Goal: Task Accomplishment & Management: Use online tool/utility

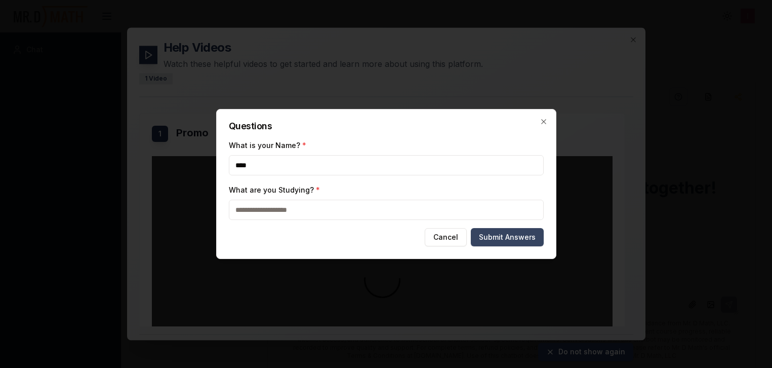
type input "****"
click at [487, 235] on button "Submit Answers" at bounding box center [507, 237] width 73 height 18
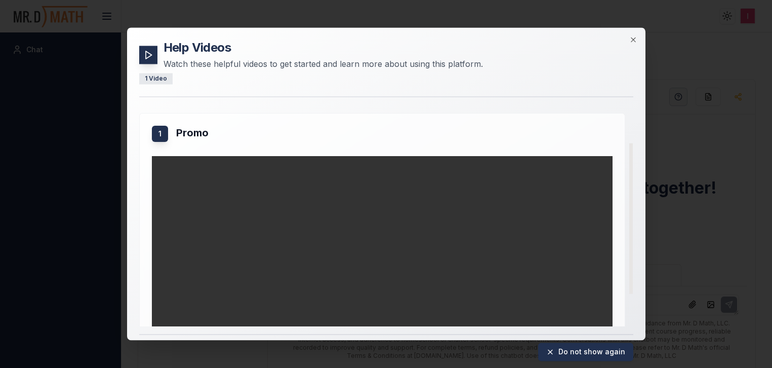
scroll to position [102, 0]
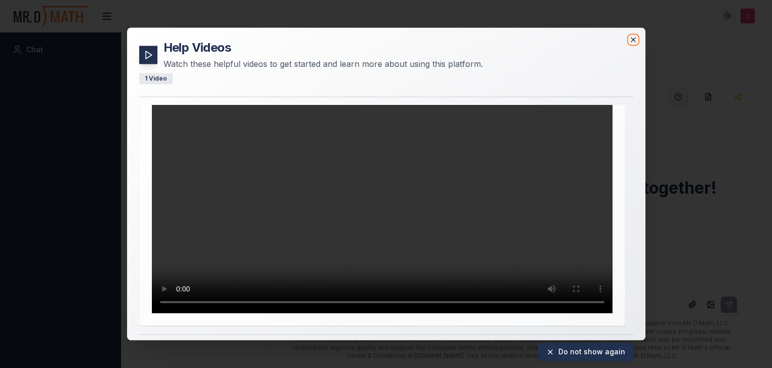
click at [631, 41] on icon "button" at bounding box center [633, 39] width 8 height 8
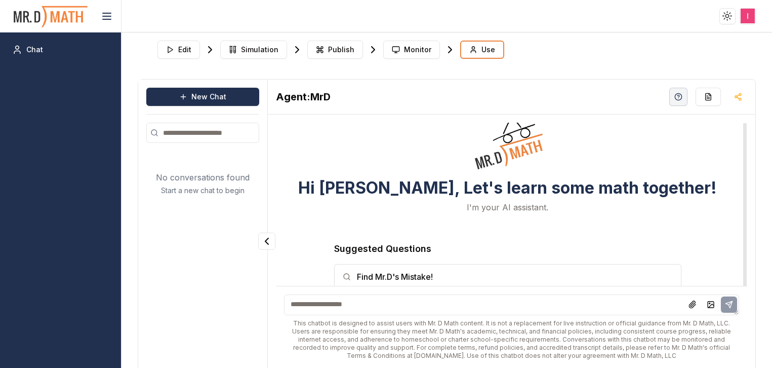
scroll to position [15, 0]
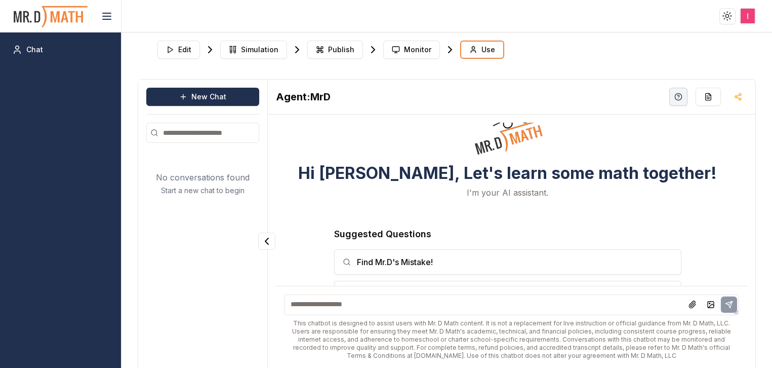
click at [753, 20] on html "Toggle theme Toggle user menu Chat Edit Simulation Publish Monitor Use New Chat…" at bounding box center [386, 184] width 772 height 368
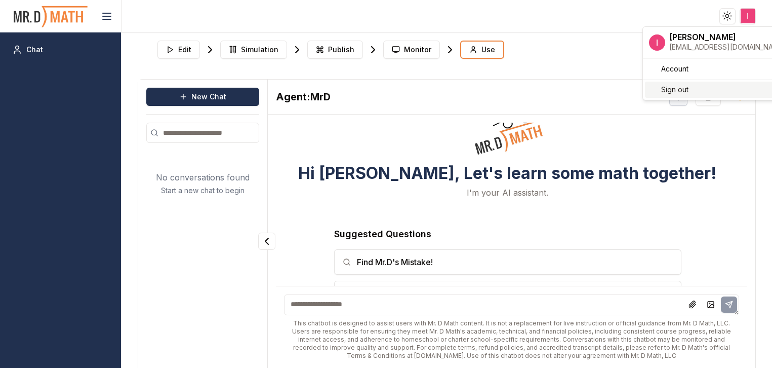
click at [696, 91] on div "Sign out" at bounding box center [717, 90] width 145 height 16
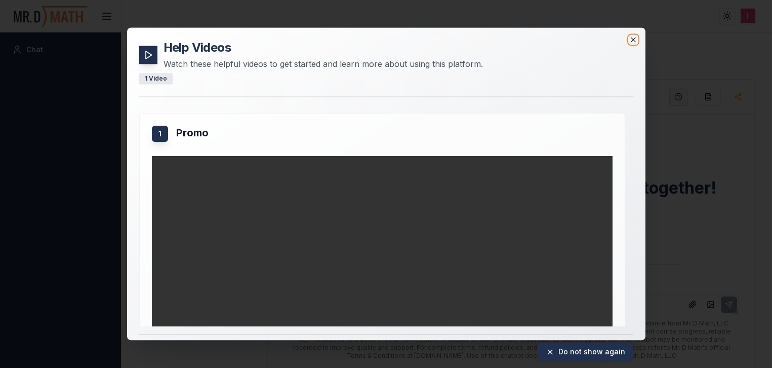
click at [634, 39] on icon "button" at bounding box center [633, 39] width 8 height 8
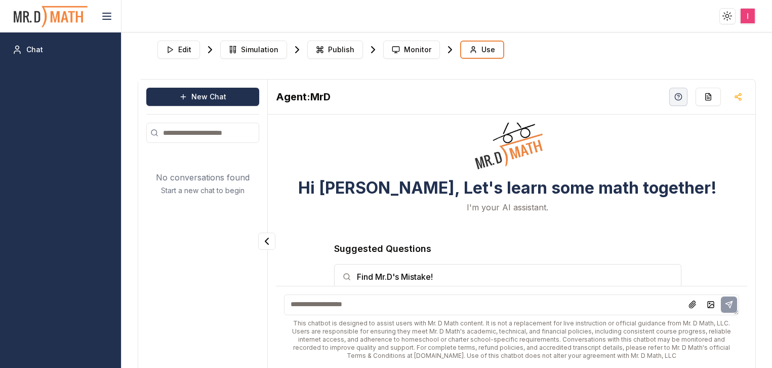
click at [748, 16] on html "Toggle theme Toggle user menu Chat Edit Simulation Publish Monitor Use New Chat…" at bounding box center [386, 184] width 772 height 368
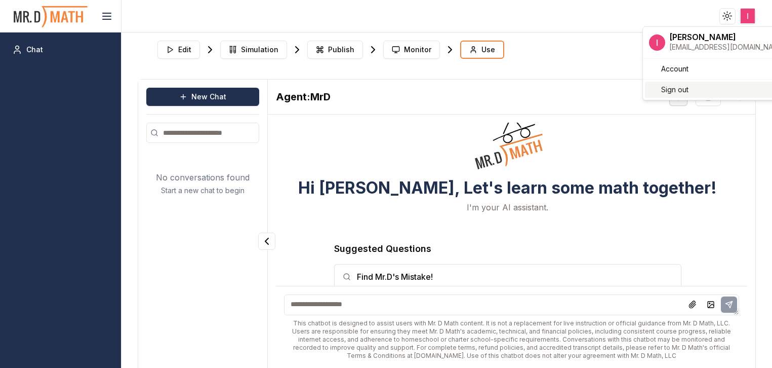
click at [677, 92] on span "Sign out" at bounding box center [674, 90] width 27 height 10
